Goal: Task Accomplishment & Management: Manage account settings

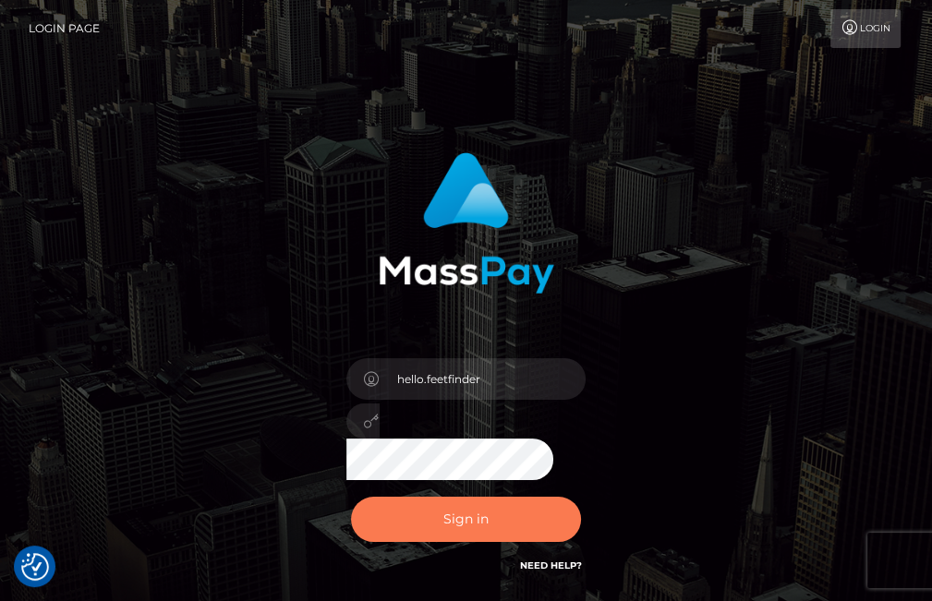
click at [526, 514] on button "Sign in" at bounding box center [466, 519] width 231 height 45
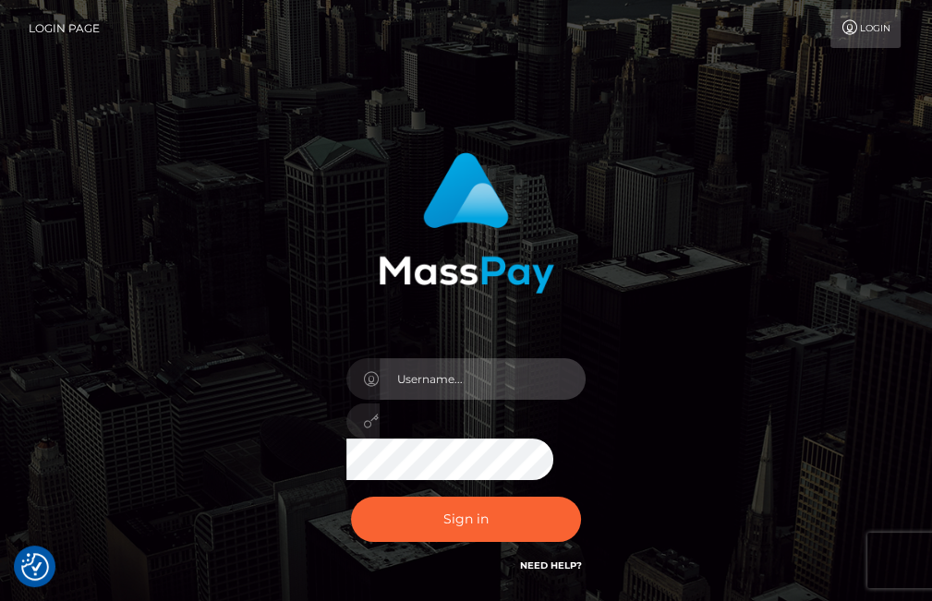
type input "hello.feetfinder"
drag, startPoint x: 558, startPoint y: 378, endPoint x: 548, endPoint y: 377, distance: 10.2
click at [554, 377] on input "hello.feetfinder" at bounding box center [483, 379] width 207 height 42
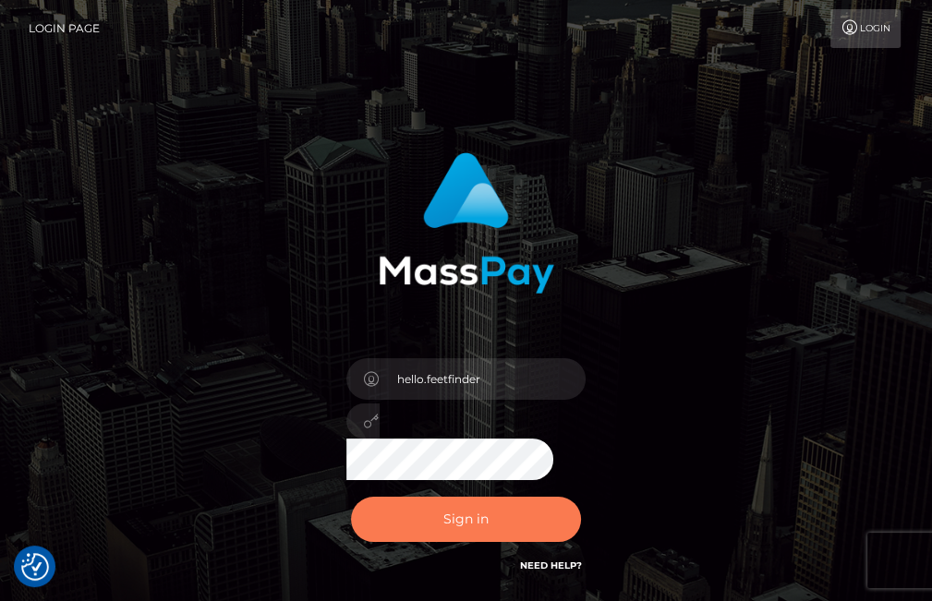
click at [509, 513] on button "Sign in" at bounding box center [466, 519] width 231 height 45
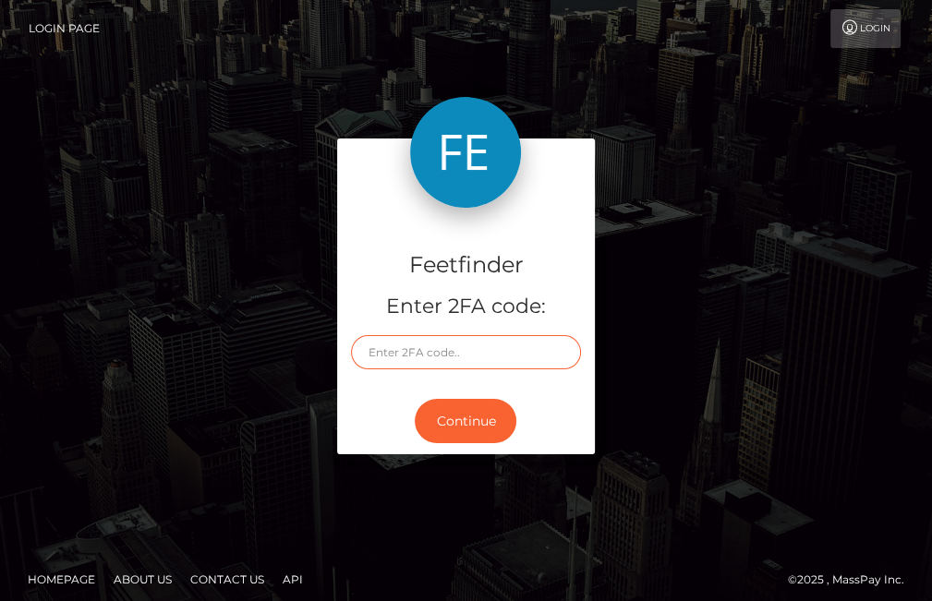
click at [441, 359] on input "text" at bounding box center [466, 352] width 231 height 34
type input "653481"
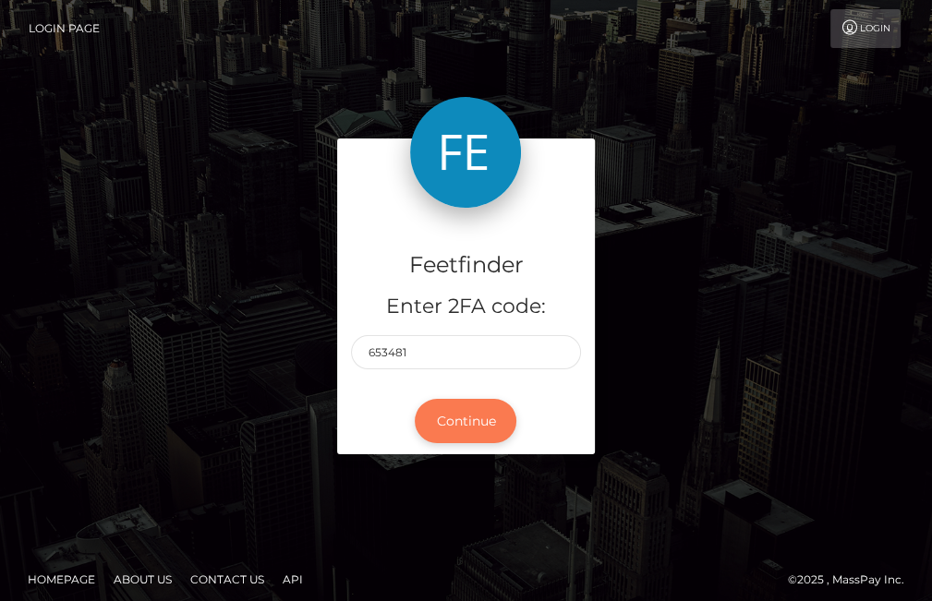
click at [471, 428] on button "Continue" at bounding box center [466, 421] width 102 height 45
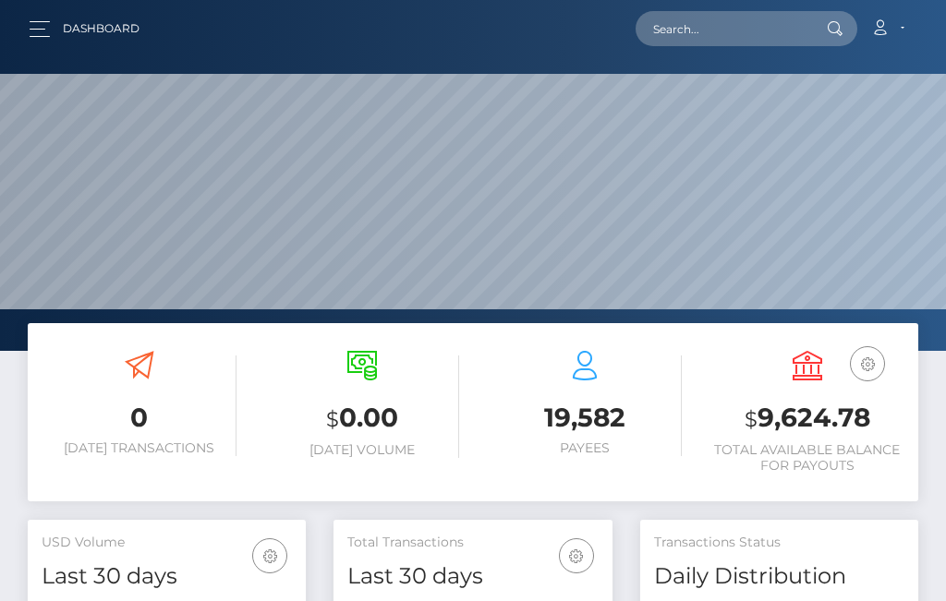
scroll to position [327, 277]
click at [41, 21] on button "button" at bounding box center [46, 29] width 34 height 25
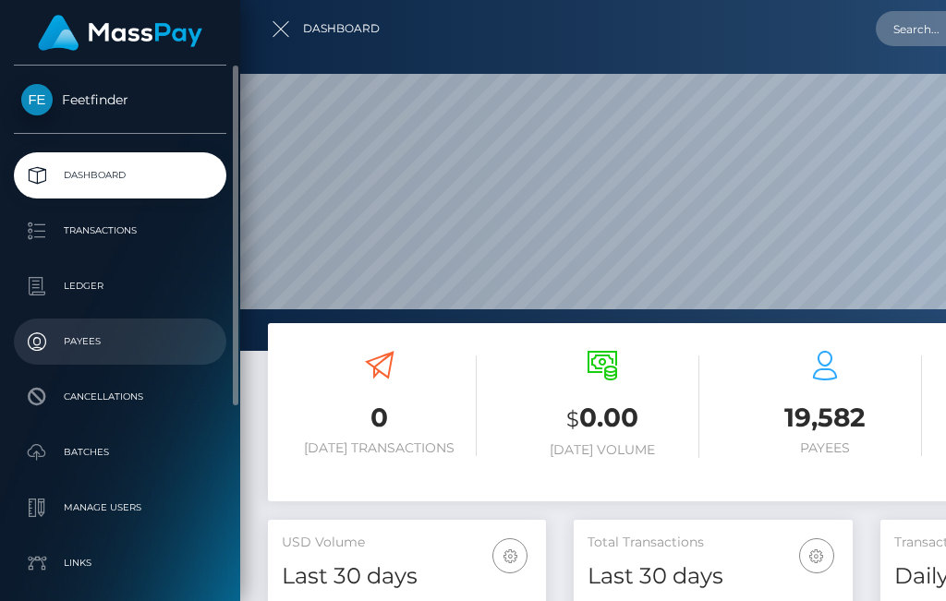
click at [75, 349] on p "Payees" at bounding box center [120, 342] width 198 height 28
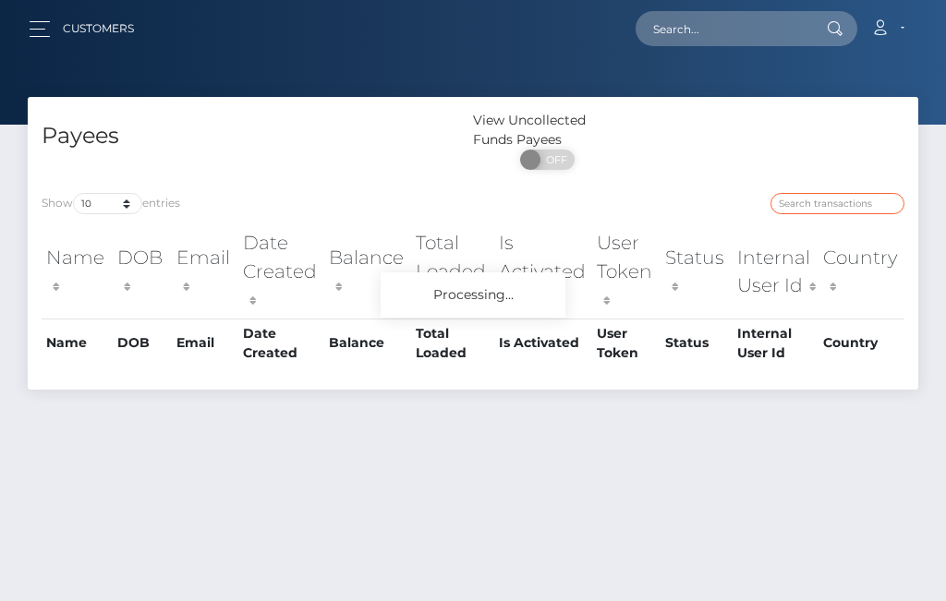
click at [835, 204] on input "search" at bounding box center [837, 203] width 134 height 21
paste input "89060595-714d-11f0-87f1-0266f44cc279"
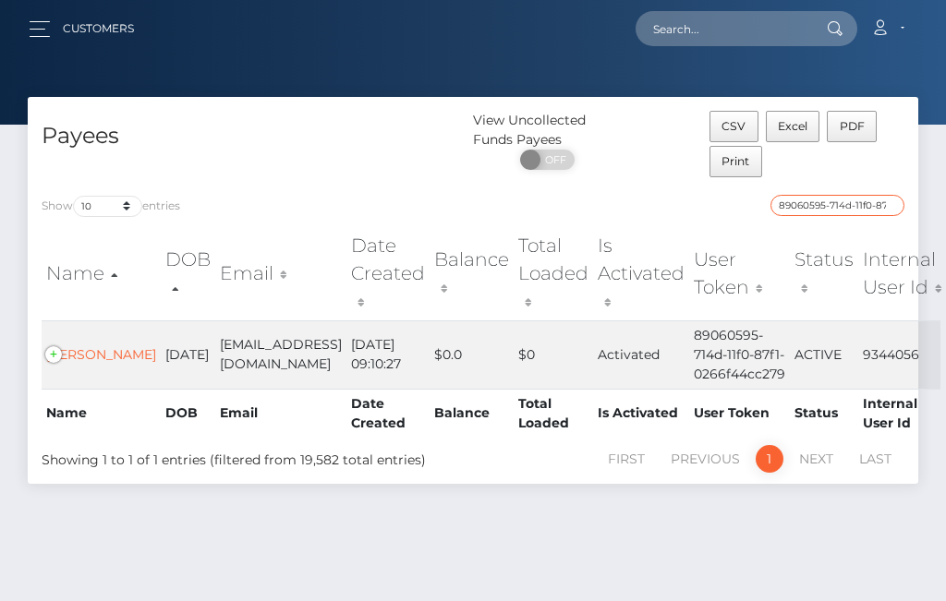
click at [839, 203] on input "89060595-714d-11f0-87f1-0266f44cc279" at bounding box center [837, 205] width 134 height 21
paste input "d215dbaa-71e0"
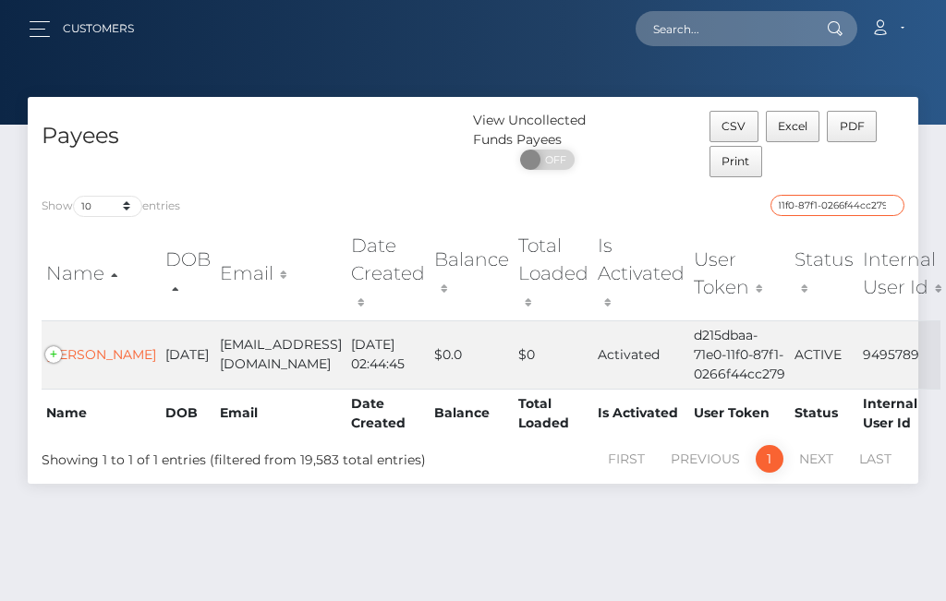
type input "d215dbaa-71e0-11f0-87f1-0266f44cc279"
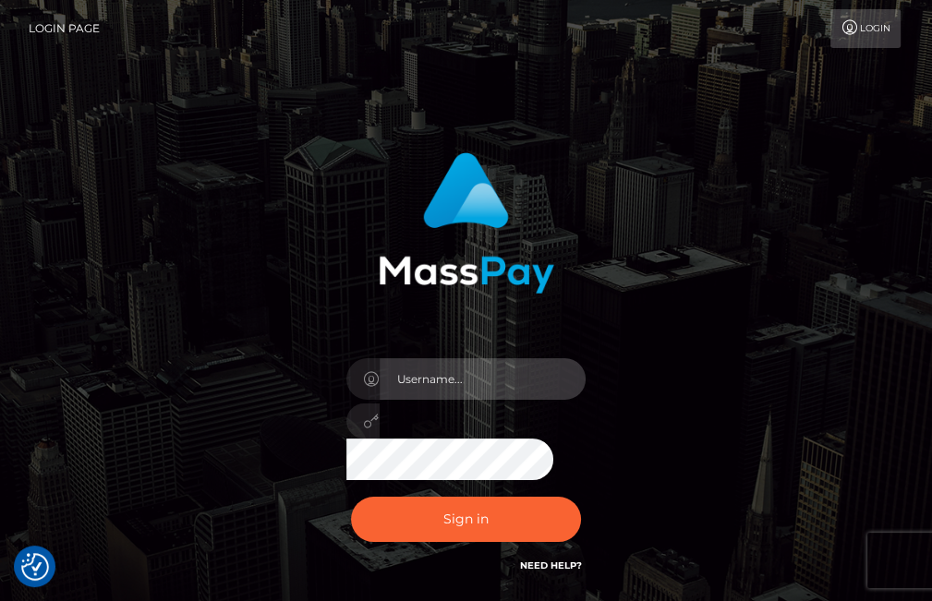
type input "hello.feetfinder"
click at [510, 376] on input "hello.feetfinder" at bounding box center [483, 379] width 207 height 42
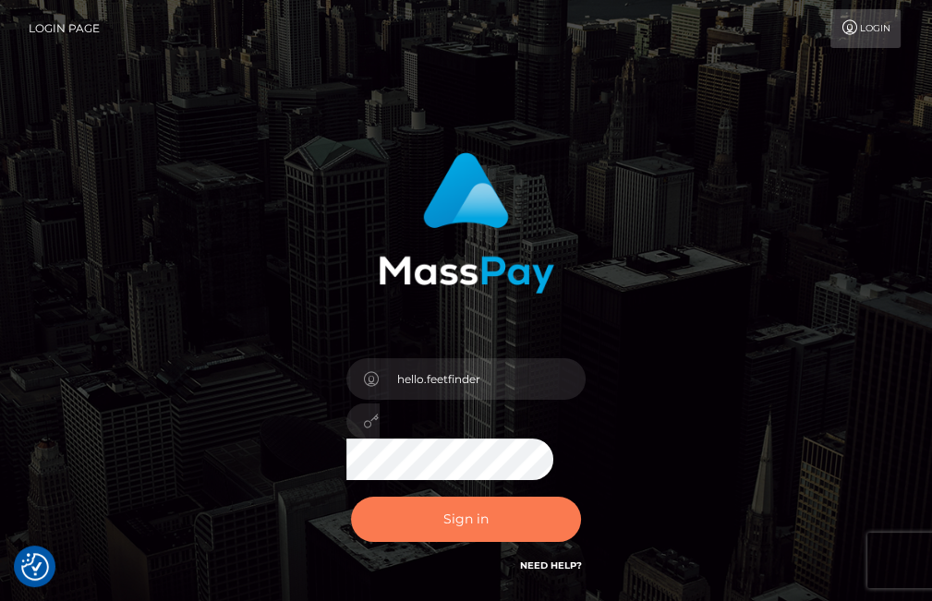
click at [543, 530] on button "Sign in" at bounding box center [466, 519] width 231 height 45
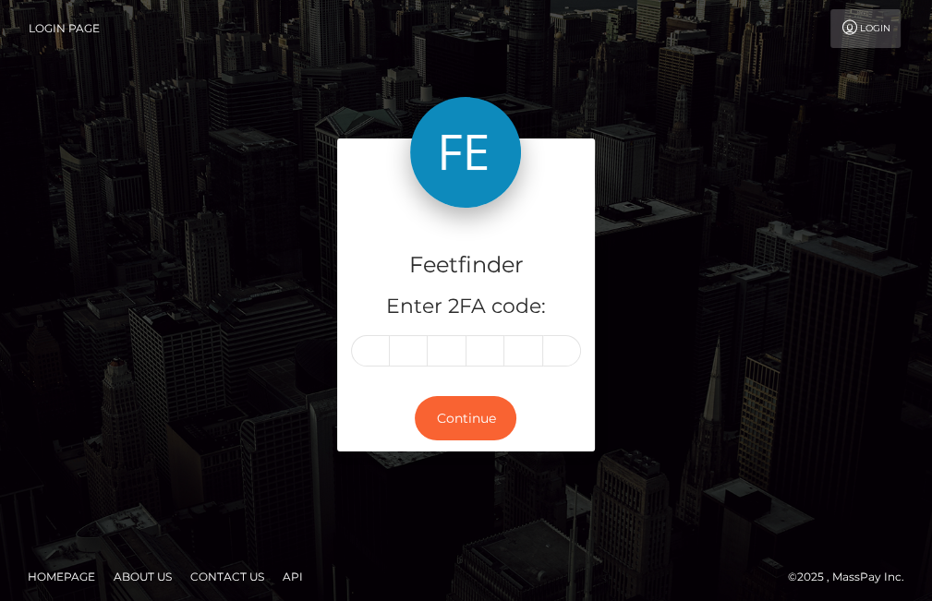
click at [365, 354] on input "text" at bounding box center [370, 350] width 39 height 31
type input "1"
type input "8"
type input "6"
type input "0"
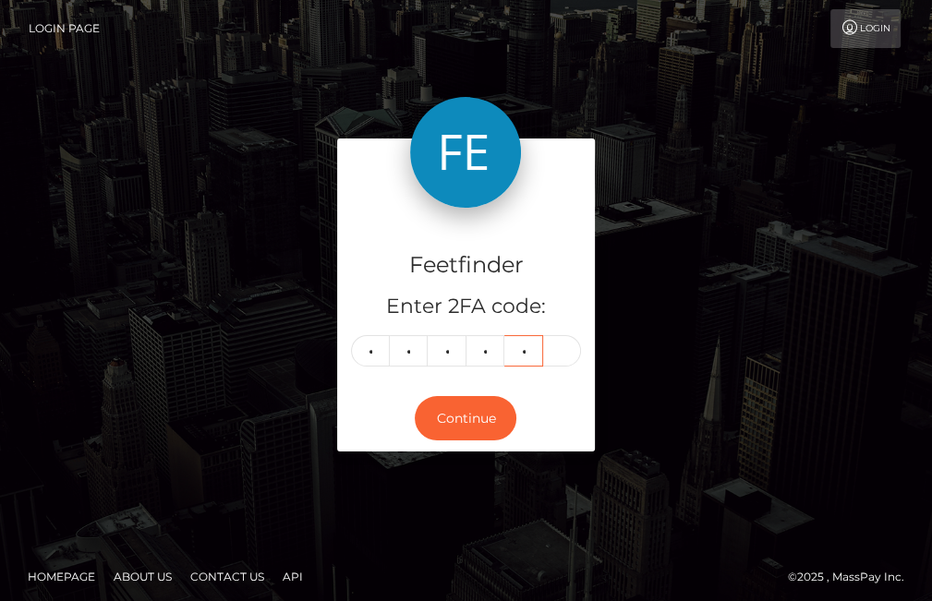
type input "1"
type input "2"
type input "8"
type input "6"
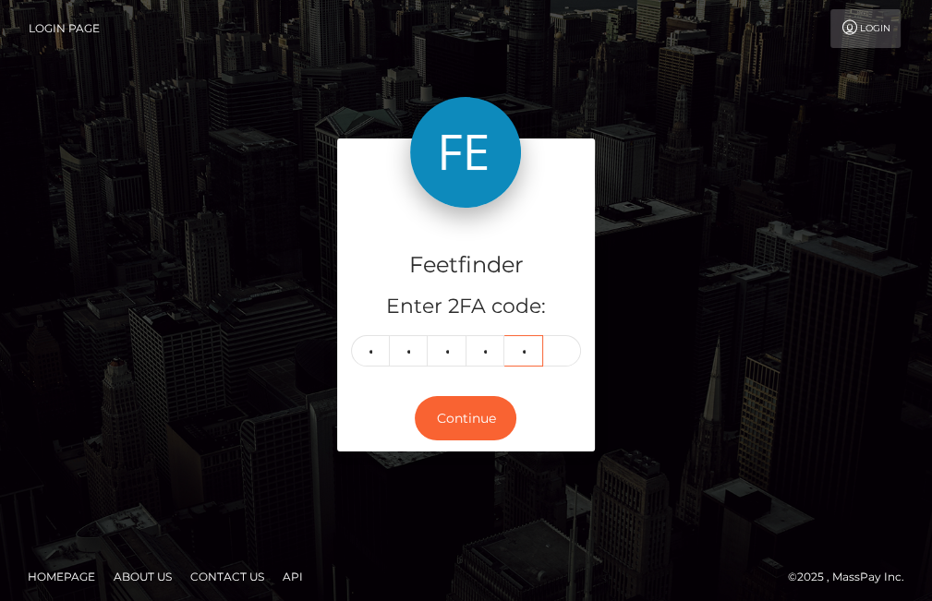
type input "0"
type input "1"
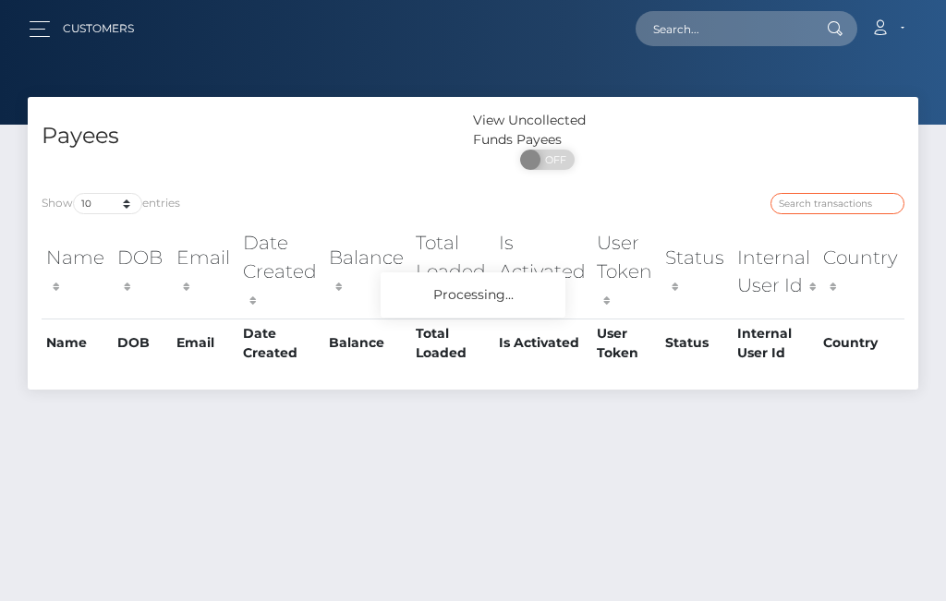
click at [818, 203] on input "search" at bounding box center [837, 203] width 134 height 21
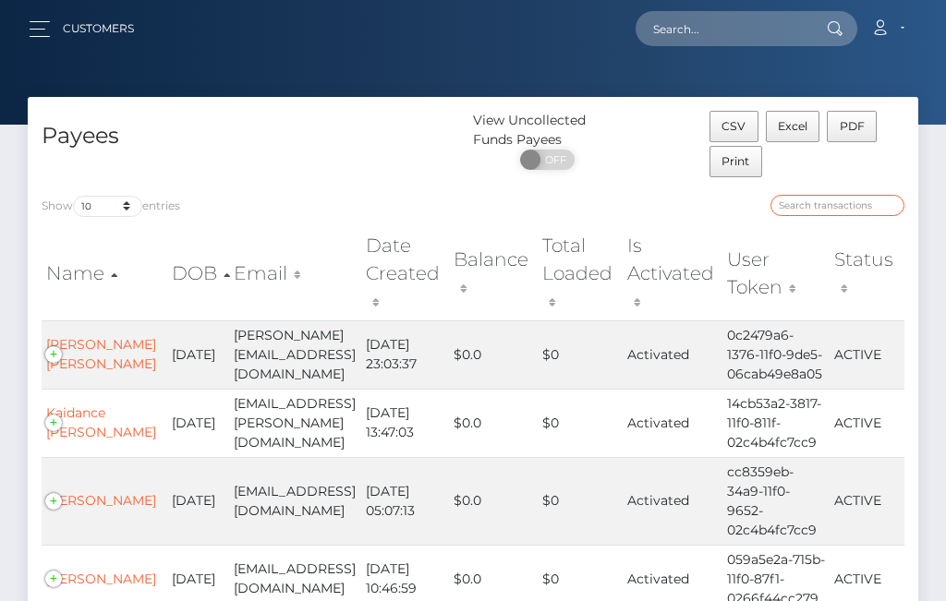
click at [818, 203] on input "search" at bounding box center [837, 205] width 134 height 21
paste input "97cc08e0-6fce-11f0-87f1-0266f44cc279"
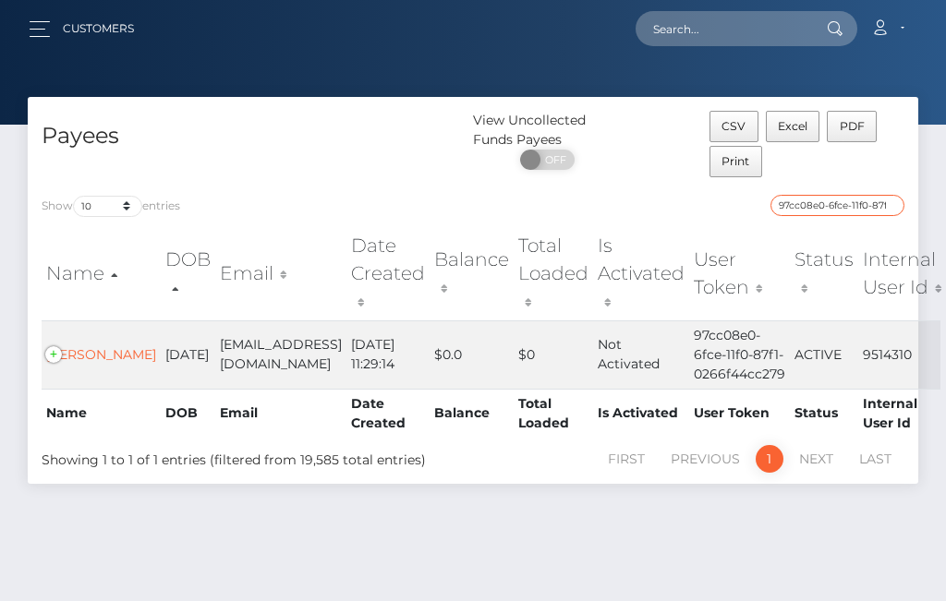
click at [842, 203] on input "97cc08e0-6fce-11f0-87f1-0266f44cc279" at bounding box center [837, 205] width 134 height 21
paste input "e25c2631-7040-11f0-87f1-0266f44cc27"
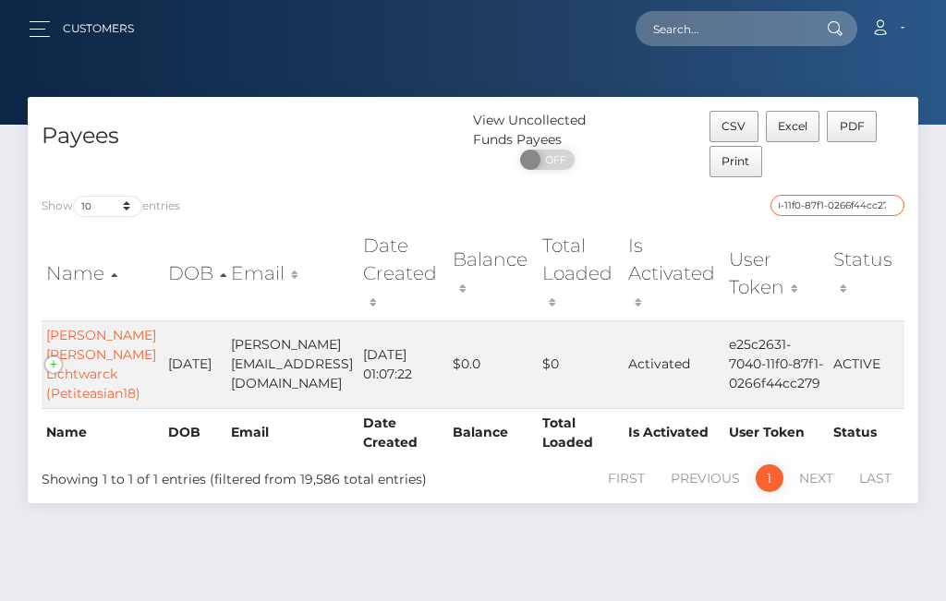
type input "e25c2631-7040-11f0-87f1-0266f44cc27"
